Goal: Use online tool/utility: Utilize a website feature to perform a specific function

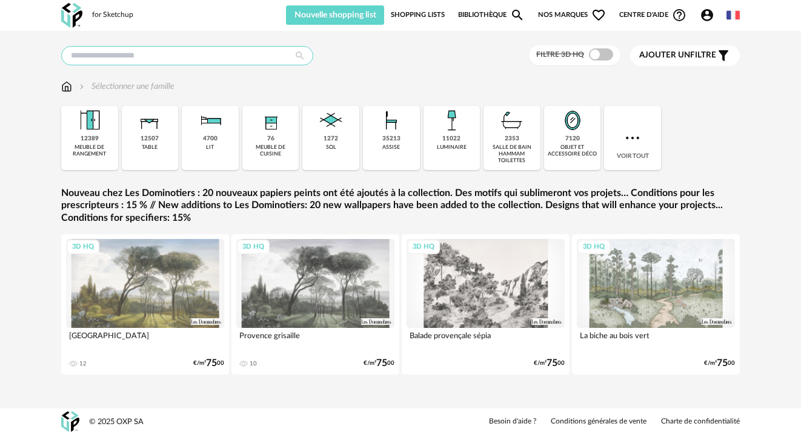
click at [194, 51] on input "text" at bounding box center [187, 55] width 252 height 19
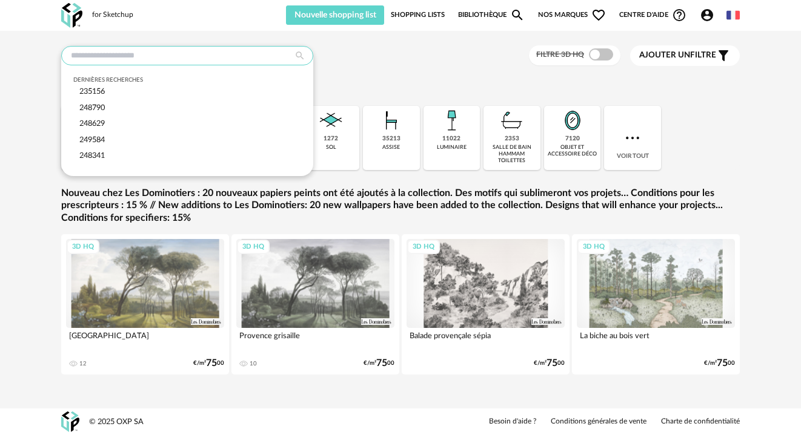
paste input "******"
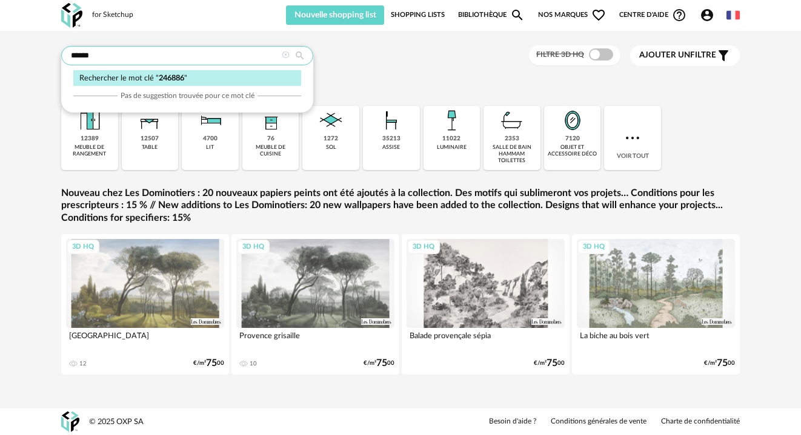
type input "******"
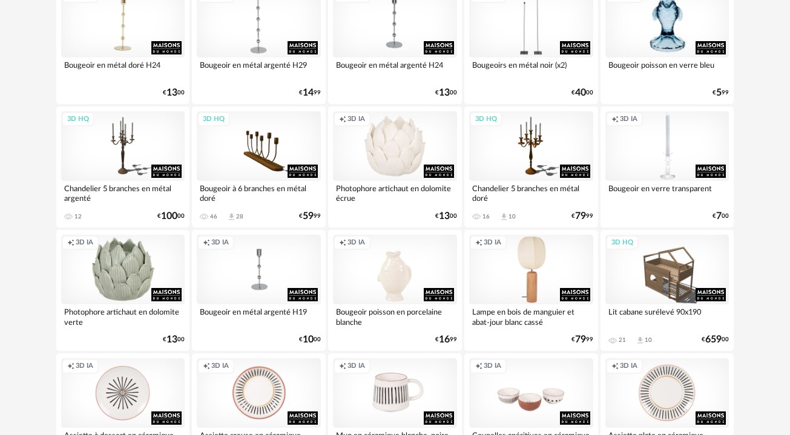
scroll to position [424, 0]
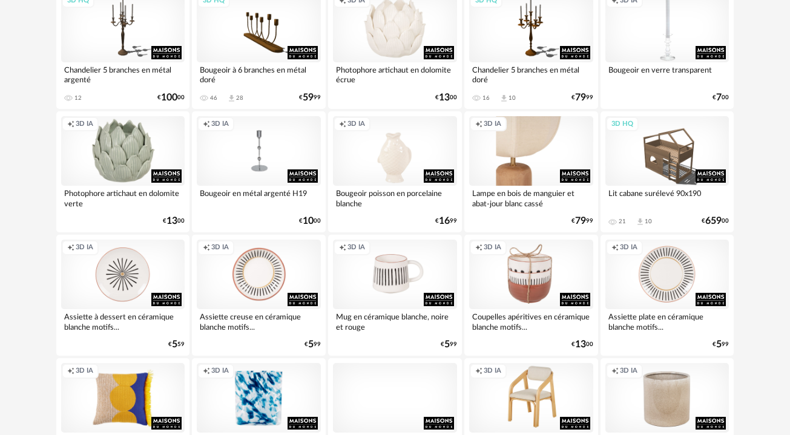
click at [515, 165] on div "Creation icon 3D IA" at bounding box center [531, 151] width 124 height 70
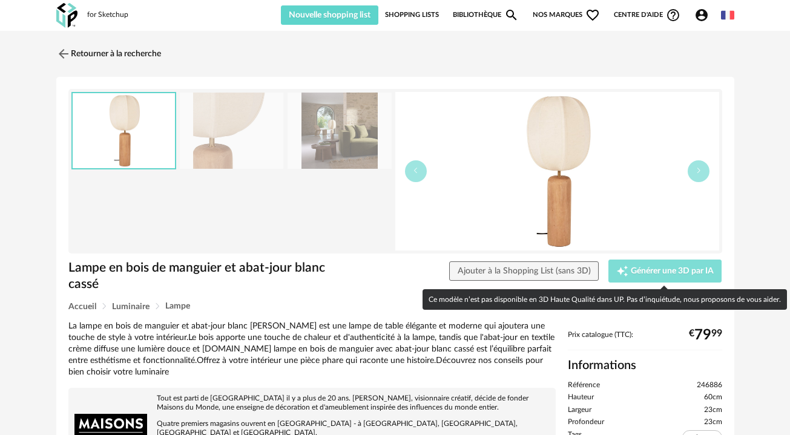
click at [669, 274] on span "Générer une 3D par IA" at bounding box center [672, 271] width 83 height 8
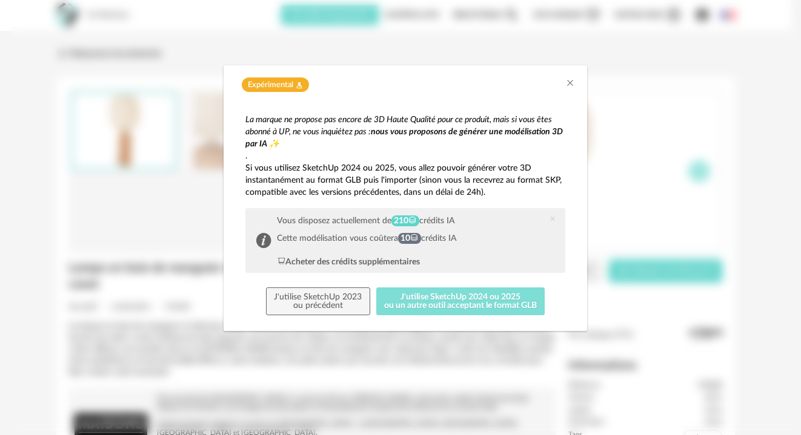
click at [460, 302] on button "J'utilise SketchUp 2024 ou 2025 ou un autre outil acceptant le format GLB" at bounding box center [460, 302] width 169 height 28
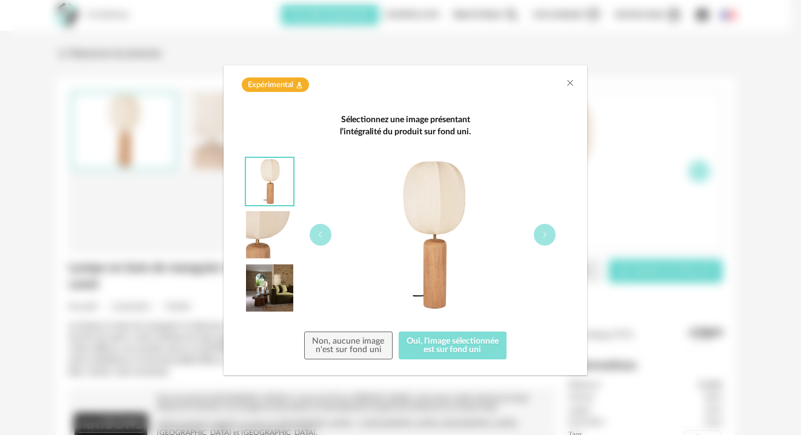
click at [444, 345] on button "Oui, l'image sélectionnée est sur fond uni" at bounding box center [452, 346] width 108 height 28
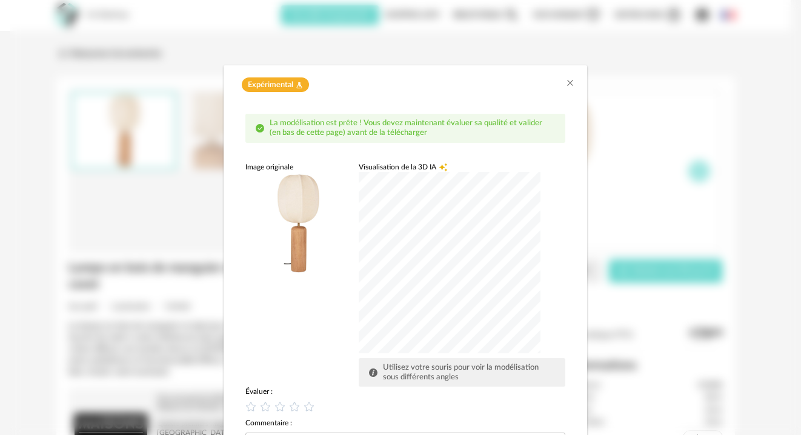
click at [406, 283] on div "dialog" at bounding box center [450, 263] width 182 height 182
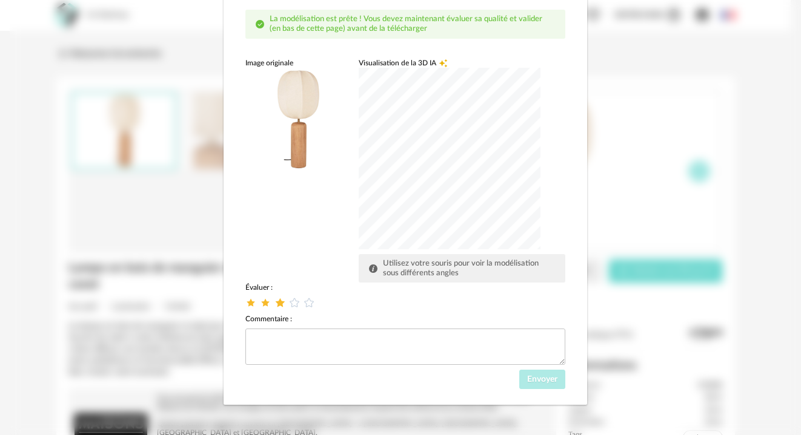
click at [274, 301] on icon "dialog" at bounding box center [280, 303] width 13 height 13
click at [549, 382] on span "Envoyer" at bounding box center [542, 379] width 30 height 8
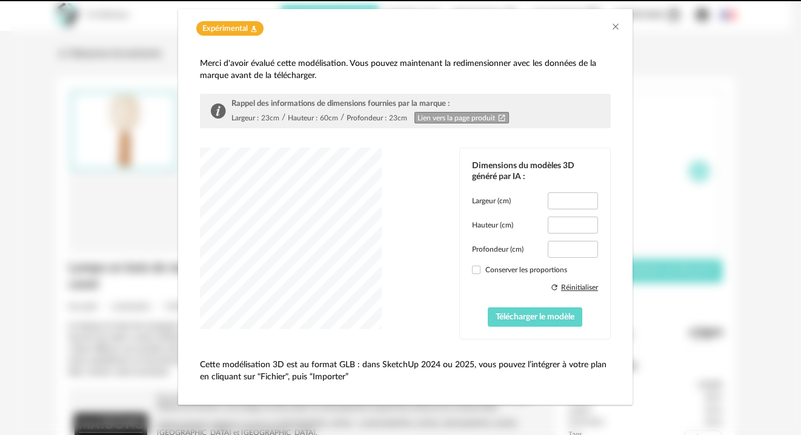
scroll to position [46, 0]
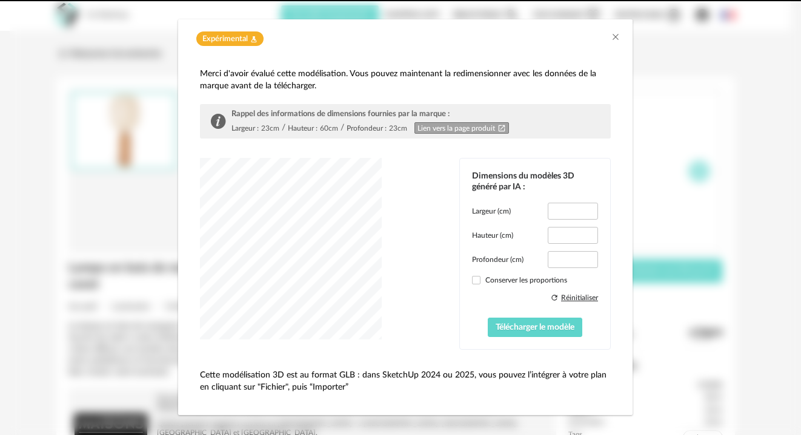
type input "****"
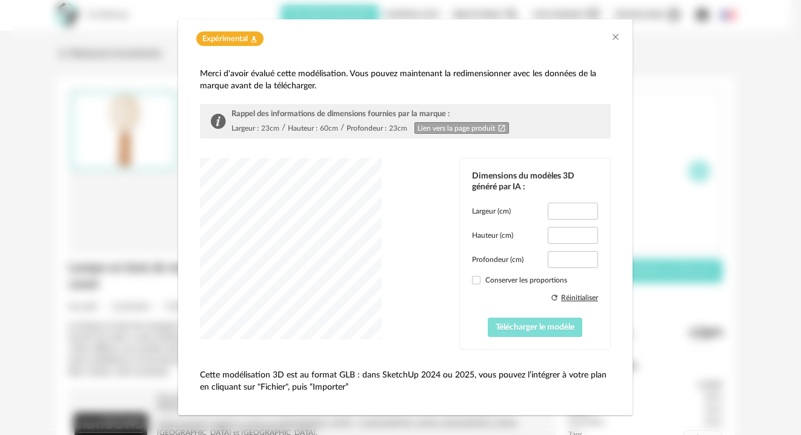
click at [523, 327] on span "Télécharger le modèle" at bounding box center [534, 327] width 79 height 8
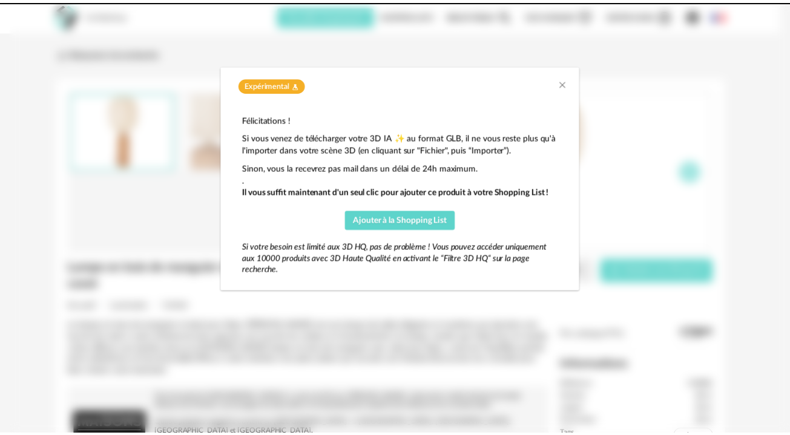
scroll to position [0, 0]
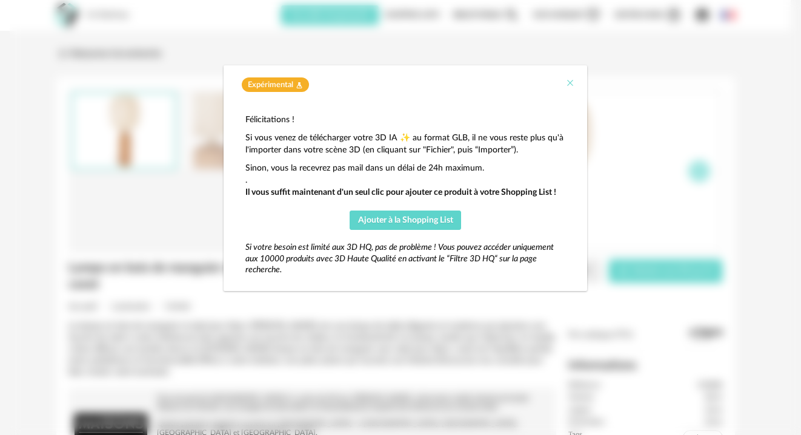
click at [572, 85] on icon "Close" at bounding box center [570, 83] width 10 height 10
